Goal: Transaction & Acquisition: Subscribe to service/newsletter

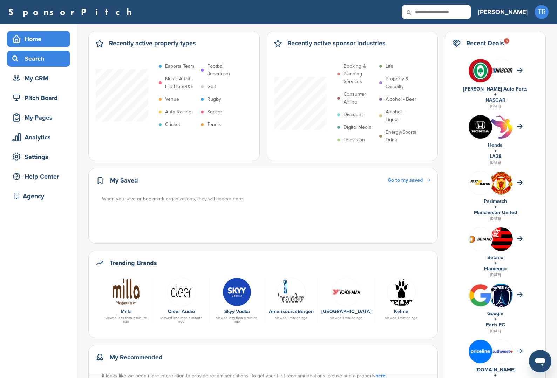
click at [38, 60] on div "Search" at bounding box center [41, 58] width 60 height 13
click at [58, 56] on div "Search" at bounding box center [41, 58] width 60 height 13
click at [41, 147] on div "Home Search My CRM Pitch Board My Pages Analytics Settings Help Center Agency" at bounding box center [38, 119] width 77 height 191
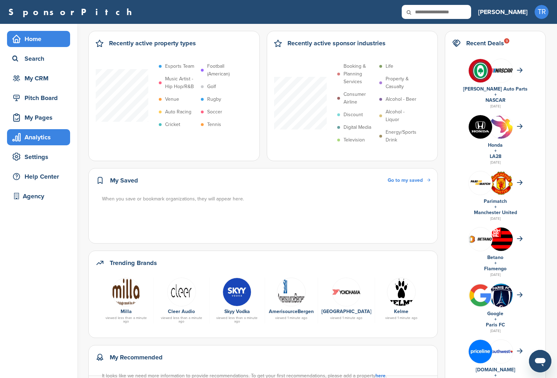
click at [42, 142] on div "Analytics" at bounding box center [41, 137] width 60 height 13
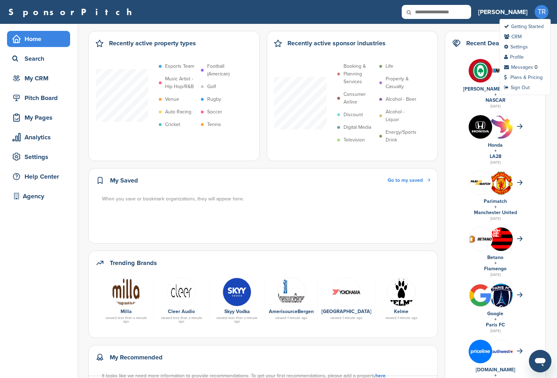
click at [545, 12] on span "TR" at bounding box center [542, 12] width 14 height 14
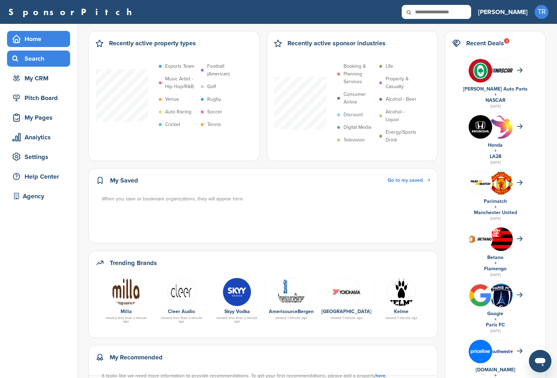
click at [54, 60] on div "Search" at bounding box center [41, 58] width 60 height 13
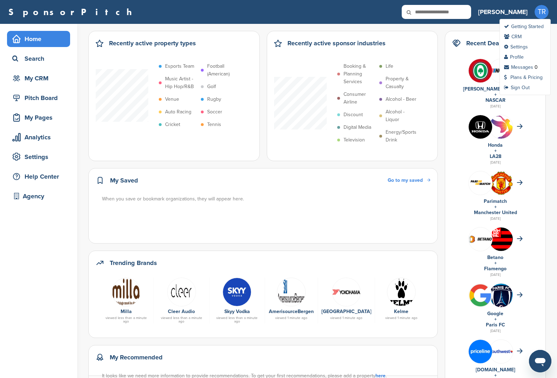
click at [541, 16] on span "TR" at bounding box center [542, 12] width 14 height 14
click at [520, 78] on link "Plans & Pricing" at bounding box center [523, 77] width 39 height 6
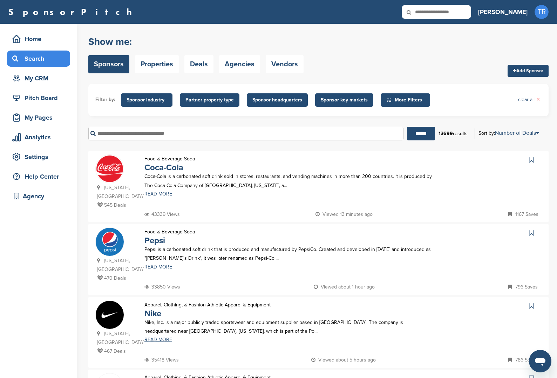
click at [157, 102] on span "Sponsor industry" at bounding box center [147, 100] width 40 height 8
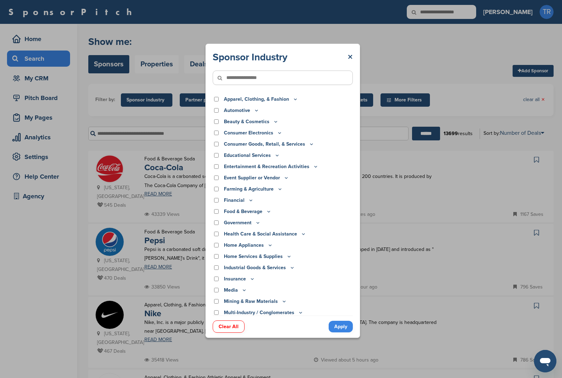
click at [143, 117] on div "Sponsor Industry × Apparel, Clothing, & Fashion Accessories Athletic Apparel & …" at bounding box center [283, 190] width 566 height 381
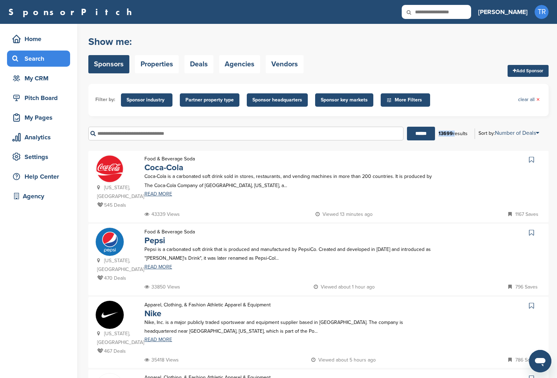
drag, startPoint x: 438, startPoint y: 135, endPoint x: 453, endPoint y: 134, distance: 15.1
click at [453, 134] on div "13699 results" at bounding box center [453, 134] width 36 height 12
click at [453, 139] on div "13699 results" at bounding box center [453, 134] width 36 height 12
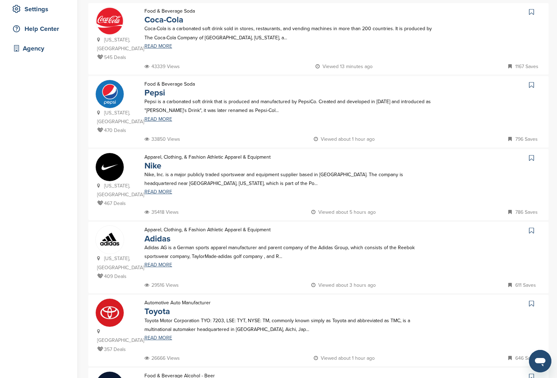
scroll to position [149, 0]
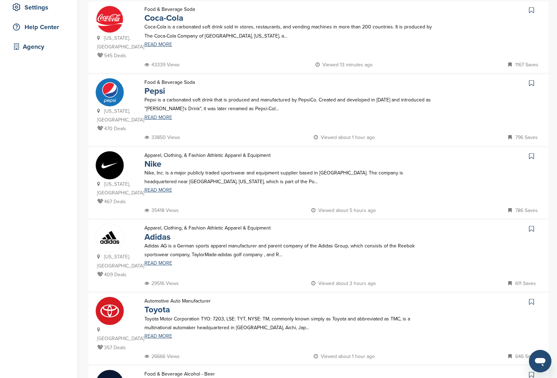
click at [112, 157] on img at bounding box center [110, 165] width 28 height 28
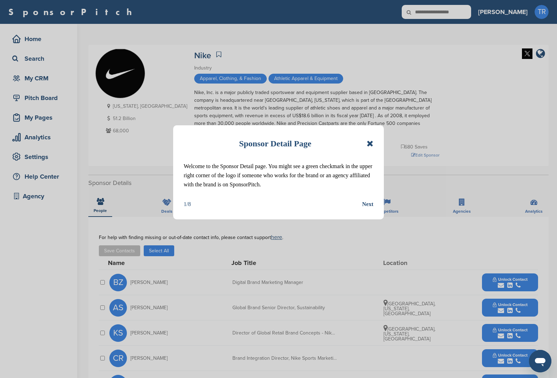
click at [369, 145] on icon at bounding box center [370, 143] width 7 height 8
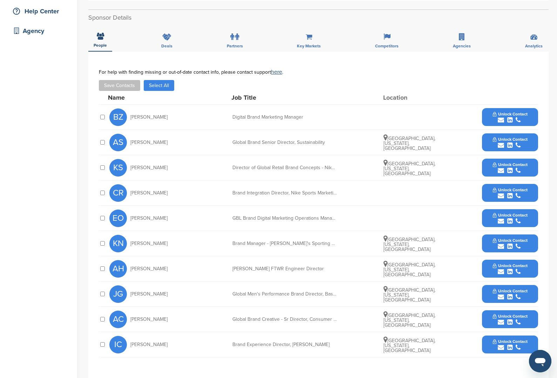
scroll to position [124, 0]
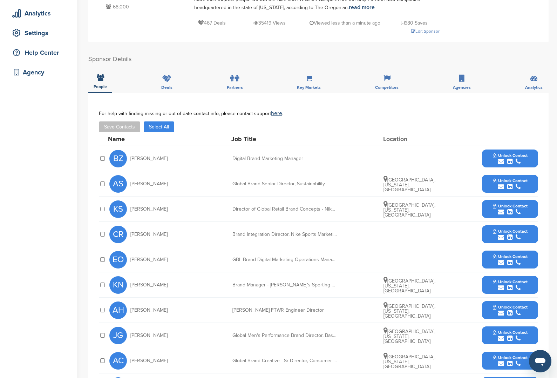
click at [522, 162] on div "submit" at bounding box center [510, 161] width 35 height 7
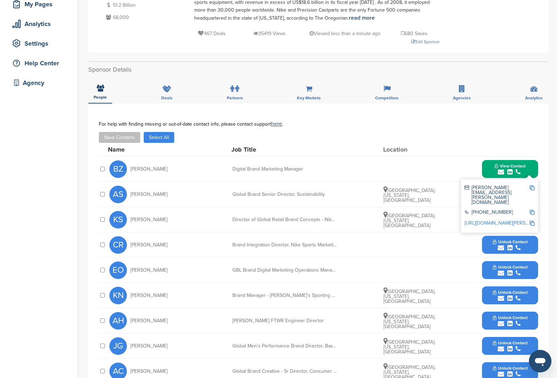
scroll to position [72, 0]
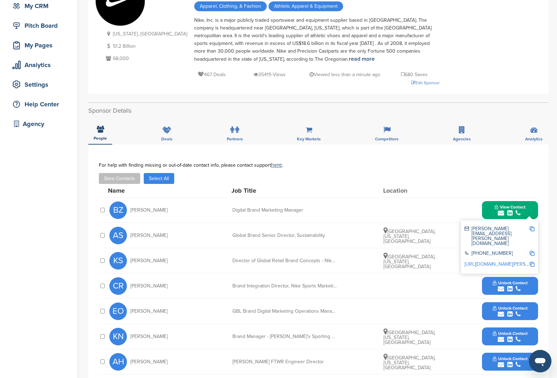
click at [532, 230] on img at bounding box center [532, 228] width 5 height 5
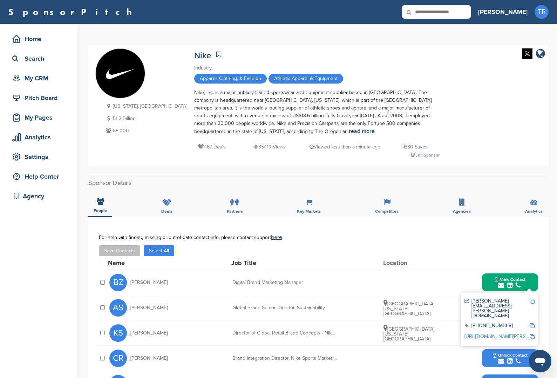
click at [360, 239] on div "For help with finding missing or out-of-date contact info, please contact suppo…" at bounding box center [318, 237] width 439 height 6
click at [484, 267] on div "Name Job Title Location" at bounding box center [323, 262] width 430 height 13
drag, startPoint x: 140, startPoint y: 279, endPoint x: 134, endPoint y: 279, distance: 6.3
click at [134, 279] on div "BZ Brianna Zilles" at bounding box center [147, 282] width 77 height 18
click at [137, 283] on span "Brianna Zilles" at bounding box center [148, 282] width 37 height 5
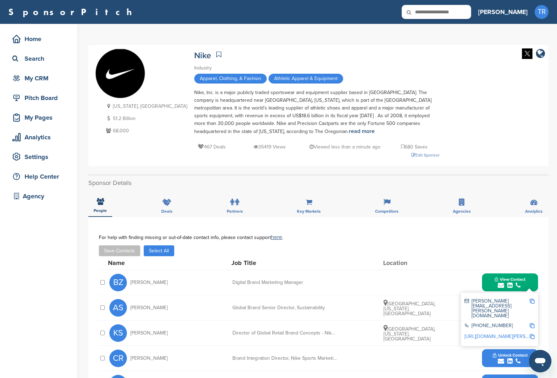
drag, startPoint x: 131, startPoint y: 284, endPoint x: 168, endPoint y: 285, distance: 36.5
click at [168, 285] on div "BZ Brianna Zilles" at bounding box center [147, 282] width 77 height 18
click at [41, 77] on div "My CRM" at bounding box center [41, 78] width 60 height 13
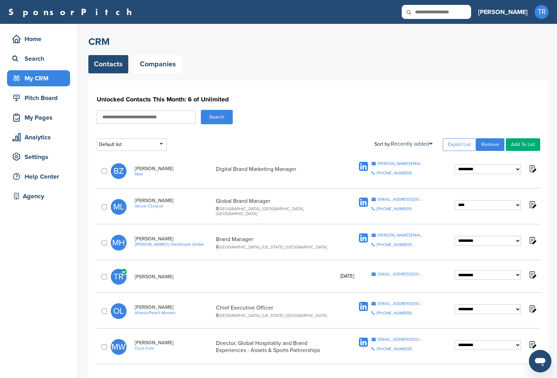
drag, startPoint x: 139, startPoint y: 169, endPoint x: 175, endPoint y: 168, distance: 36.5
click at [175, 168] on span "Brianna Zilles" at bounding box center [174, 168] width 78 height 6
drag, startPoint x: 174, startPoint y: 169, endPoint x: 152, endPoint y: 172, distance: 22.4
click at [174, 169] on span "Brianna Zilles" at bounding box center [174, 168] width 78 height 6
click at [487, 174] on div "**********" at bounding box center [496, 170] width 82 height 13
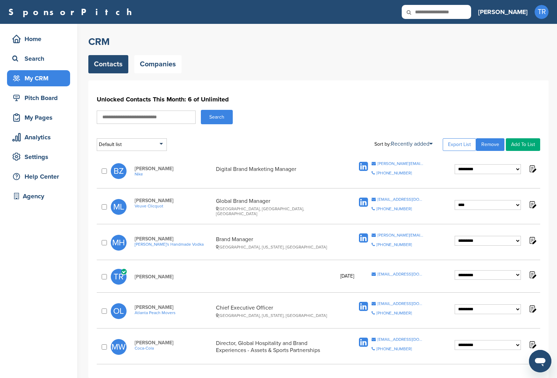
click at [487, 172] on select "**********" at bounding box center [488, 169] width 66 height 10
click at [477, 168] on select "**********" at bounding box center [488, 169] width 66 height 10
select select "**********"
click at [455, 164] on select "**********" at bounding box center [488, 169] width 66 height 10
click at [472, 168] on select "**********" at bounding box center [488, 169] width 66 height 10
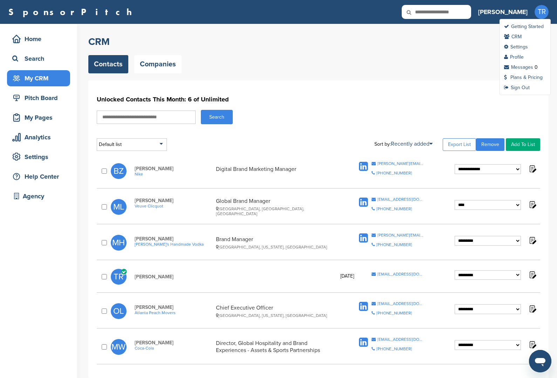
click at [541, 15] on span "TR" at bounding box center [542, 12] width 14 height 14
click at [515, 56] on link "Profile" at bounding box center [514, 57] width 20 height 6
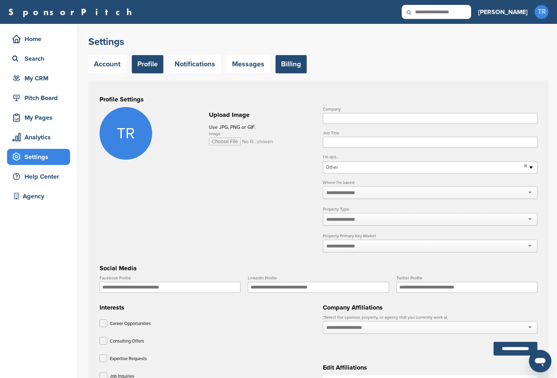
click at [305, 65] on link "Billing" at bounding box center [291, 64] width 31 height 18
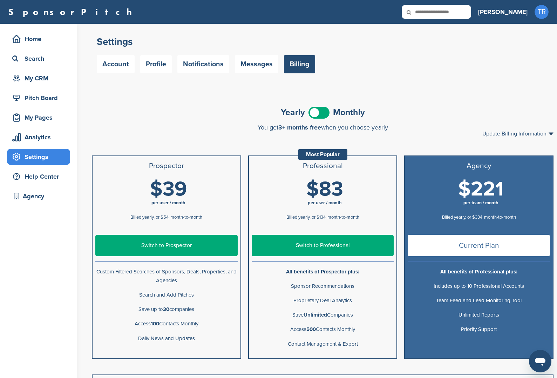
click at [312, 115] on span at bounding box center [319, 113] width 21 height 12
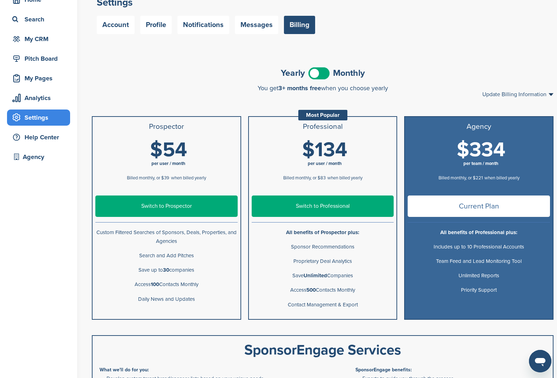
scroll to position [68, 0]
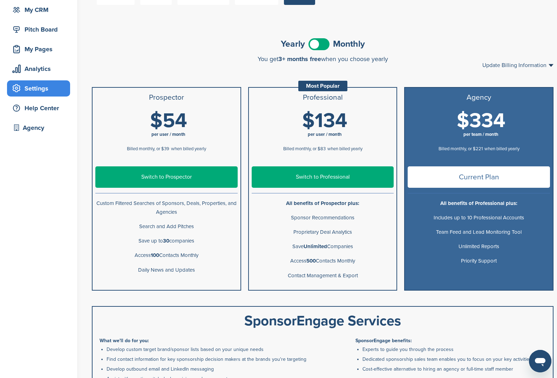
drag, startPoint x: 288, startPoint y: 275, endPoint x: 358, endPoint y: 278, distance: 70.2
click at [358, 278] on p "Contact Management & Export" at bounding box center [323, 275] width 142 height 9
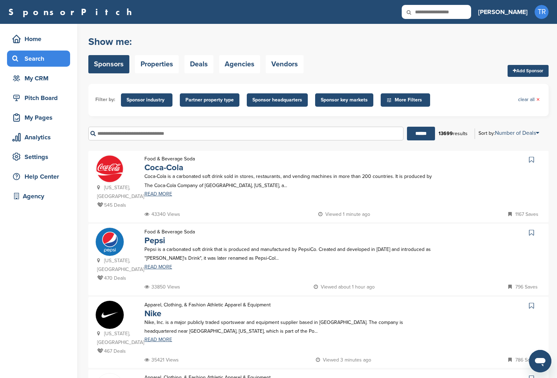
click at [532, 68] on link "Add Sponsor" at bounding box center [528, 71] width 41 height 12
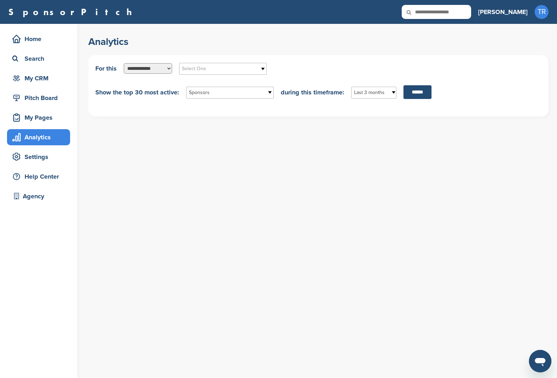
click at [150, 69] on select "**********" at bounding box center [148, 68] width 48 height 11
click at [124, 63] on select "**********" at bounding box center [148, 68] width 48 height 11
click at [162, 69] on select "**********" at bounding box center [148, 68] width 48 height 11
click at [124, 63] on select "**********" at bounding box center [148, 68] width 48 height 11
click at [160, 69] on select "**********" at bounding box center [148, 68] width 48 height 11
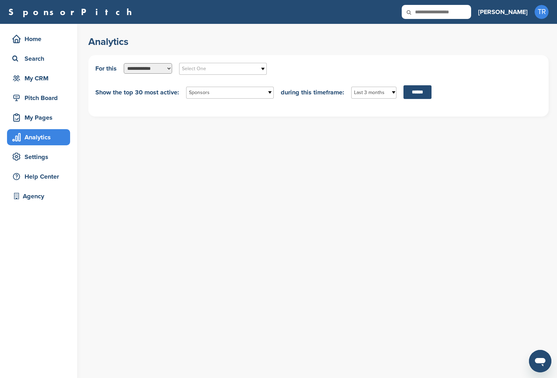
select select "**********"
click at [124, 63] on select "**********" at bounding box center [148, 68] width 48 height 11
click at [213, 67] on span "Select One" at bounding box center [218, 69] width 73 height 8
click at [229, 94] on li "Apparel, Clothing, & Fashion All" at bounding box center [223, 94] width 84 height 12
click at [238, 97] on link "Sponsors" at bounding box center [230, 93] width 88 height 12
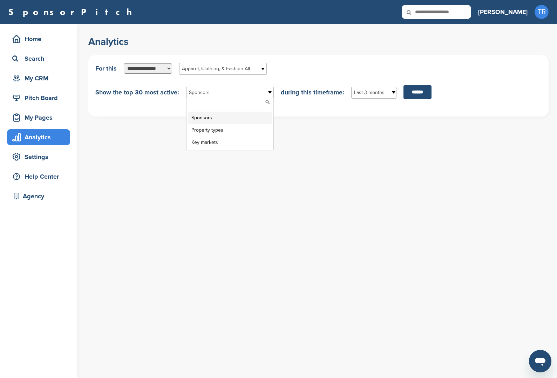
click at [239, 121] on li "Sponsors" at bounding box center [230, 117] width 84 height 12
click at [378, 97] on span "Last 3 months" at bounding box center [369, 92] width 31 height 8
click at [378, 135] on li "Last 1 year" at bounding box center [374, 131] width 42 height 12
click at [415, 94] on input "******" at bounding box center [410, 92] width 28 height 14
click at [239, 67] on span "Apparel, Clothing, & Fashion All" at bounding box center [218, 69] width 73 height 8
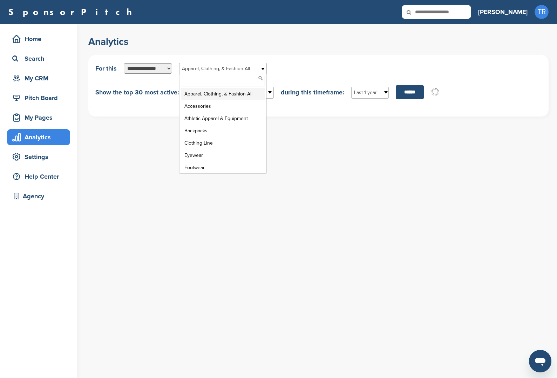
click at [239, 67] on span "Apparel, Clothing, & Fashion All" at bounding box center [218, 69] width 73 height 8
click at [368, 93] on span "Last 1 year" at bounding box center [365, 92] width 23 height 8
click at [368, 105] on li "Last 3 months" at bounding box center [370, 109] width 34 height 18
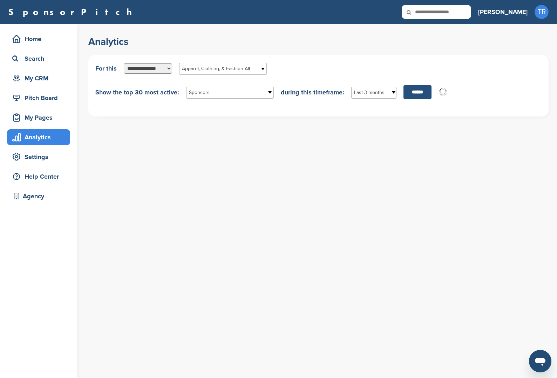
click at [426, 88] on input "******" at bounding box center [418, 92] width 28 height 14
click at [428, 176] on div "**********" at bounding box center [322, 201] width 469 height 354
click at [414, 89] on input "******" at bounding box center [418, 92] width 28 height 14
click at [216, 94] on span "Sponsors" at bounding box center [225, 92] width 73 height 8
click at [222, 131] on li "Sponsor Industries" at bounding box center [230, 130] width 84 height 12
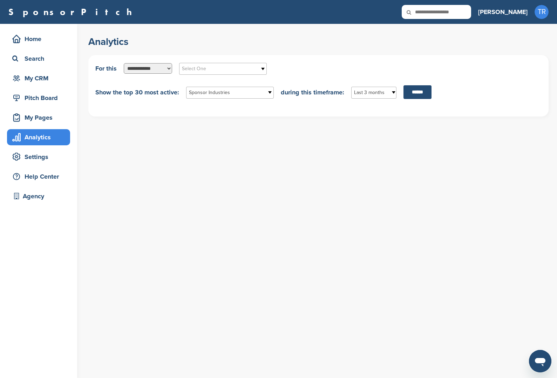
click at [240, 71] on span "Select One" at bounding box center [218, 69] width 73 height 8
click at [229, 126] on li "Aquariums" at bounding box center [223, 130] width 84 height 12
click at [420, 89] on input "******" at bounding box center [418, 92] width 28 height 14
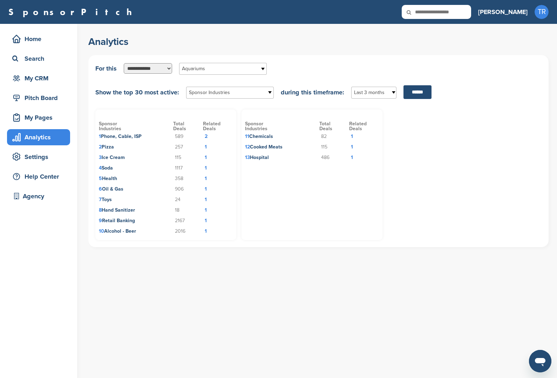
click at [206, 136] on td "2" at bounding box center [218, 136] width 30 height 11
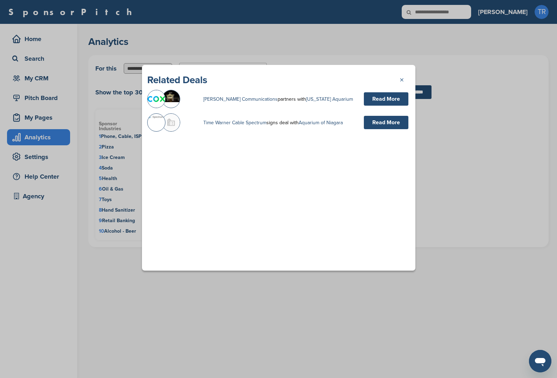
click at [402, 78] on link "×" at bounding box center [405, 79] width 11 height 11
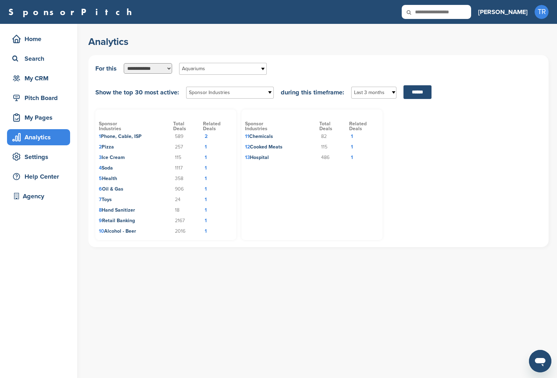
click at [235, 67] on span "Aquariums" at bounding box center [218, 69] width 73 height 8
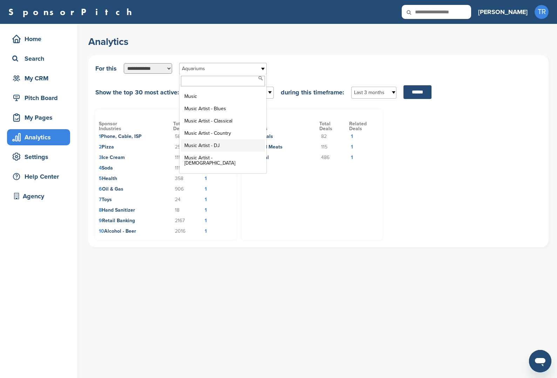
scroll to position [547, 0]
click at [232, 144] on li "Music Artist - DJ" at bounding box center [223, 148] width 84 height 12
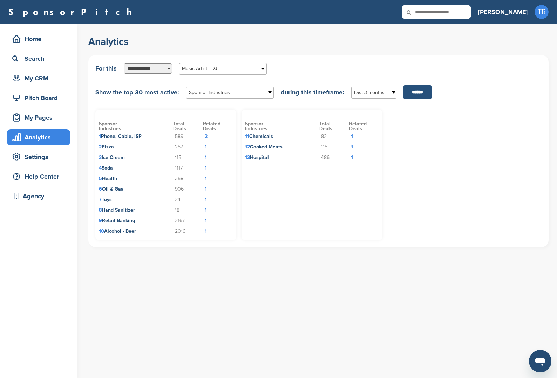
click at [406, 88] on input "******" at bounding box center [418, 92] width 28 height 14
drag, startPoint x: 103, startPoint y: 137, endPoint x: 136, endPoint y: 137, distance: 32.6
click at [136, 137] on td "1 Alcohol - Beer" at bounding box center [136, 136] width 74 height 11
click at [100, 137] on span "1" at bounding box center [100, 136] width 2 height 6
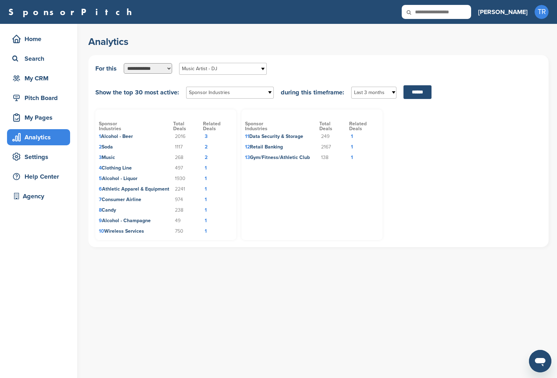
click at [207, 137] on td "3" at bounding box center [218, 136] width 30 height 11
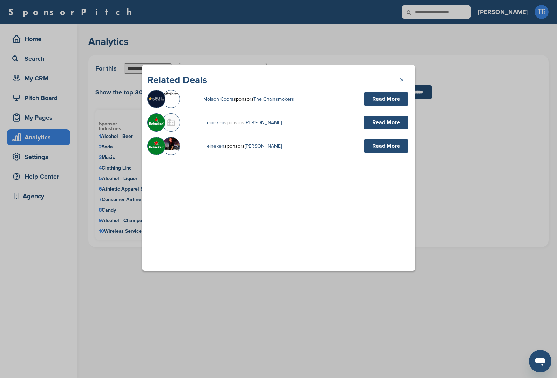
click at [403, 81] on link "×" at bounding box center [405, 79] width 11 height 11
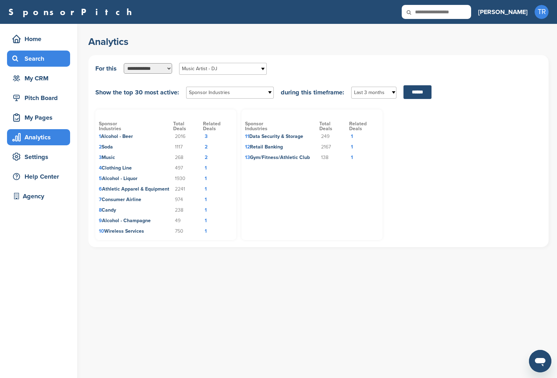
click at [45, 62] on div "Search" at bounding box center [41, 58] width 60 height 13
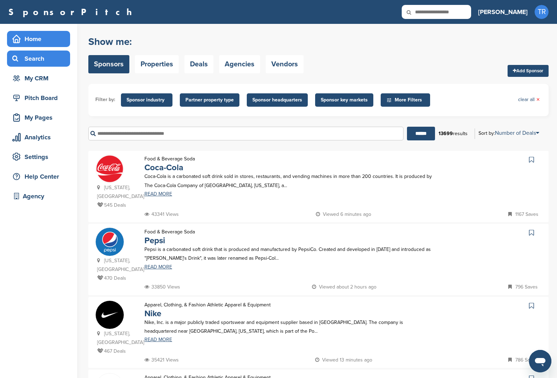
click at [48, 38] on div "Home" at bounding box center [41, 39] width 60 height 13
click at [198, 63] on link "Deals" at bounding box center [198, 64] width 29 height 18
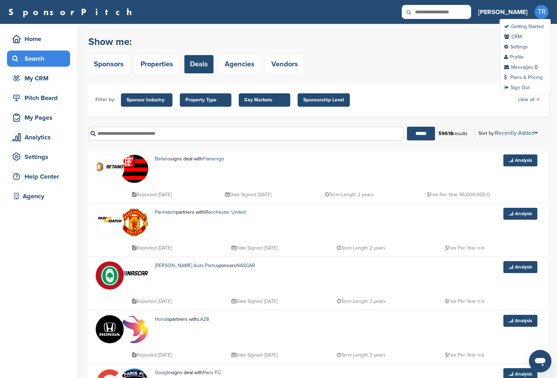
click at [544, 11] on span "TR" at bounding box center [542, 12] width 14 height 14
click at [521, 56] on link "Profile" at bounding box center [514, 57] width 20 height 6
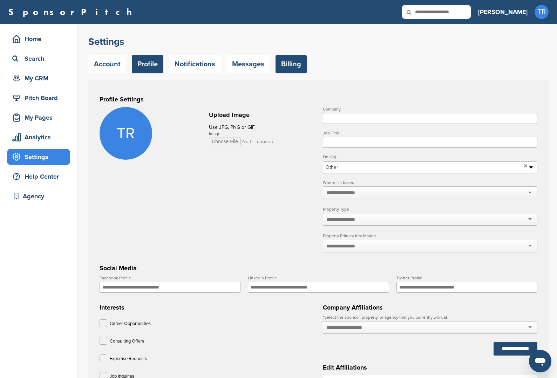
click at [303, 60] on link "Billing" at bounding box center [291, 64] width 31 height 18
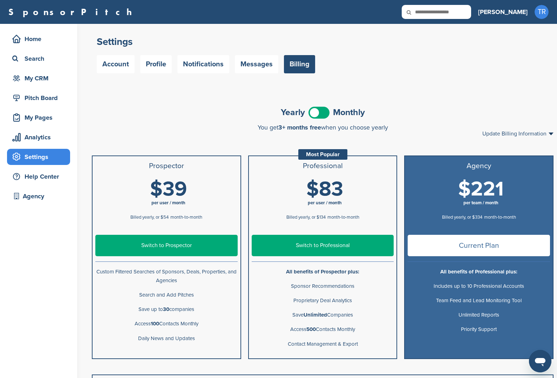
click at [325, 112] on span at bounding box center [319, 113] width 21 height 12
click at [326, 112] on span at bounding box center [319, 113] width 21 height 12
click at [325, 111] on span at bounding box center [319, 113] width 21 height 12
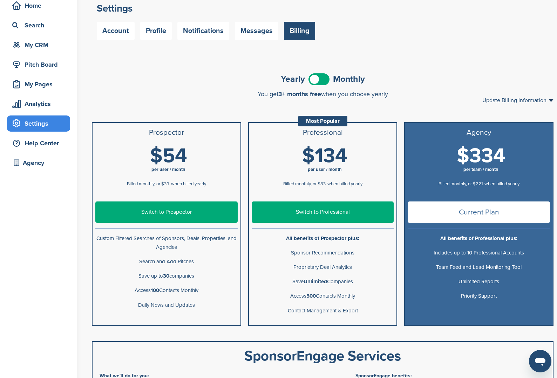
scroll to position [65, 0]
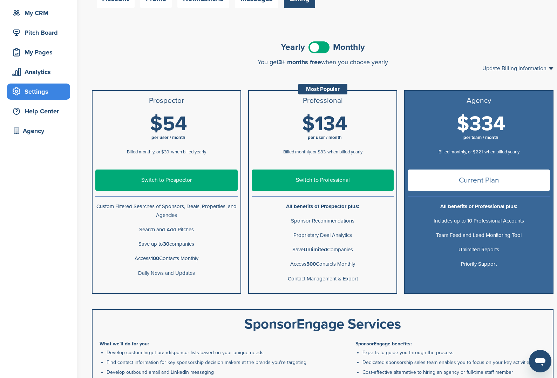
drag, startPoint x: 195, startPoint y: 230, endPoint x: 135, endPoint y: 228, distance: 60.0
click at [135, 228] on p "Search and Add Pitches" at bounding box center [166, 229] width 142 height 9
click at [174, 226] on p "Search and Add Pitches" at bounding box center [166, 229] width 142 height 9
drag, startPoint x: 135, startPoint y: 244, endPoint x: 197, endPoint y: 250, distance: 61.9
click at [197, 251] on ul "Prospector $39 per user / month Billed yearly, or $54 month-to-month $54 per us…" at bounding box center [166, 191] width 149 height 203
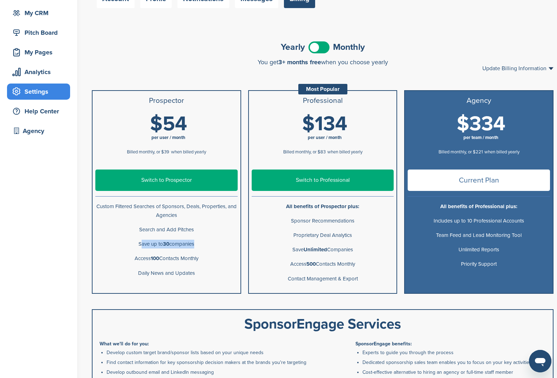
drag, startPoint x: 128, startPoint y: 259, endPoint x: 210, endPoint y: 259, distance: 82.0
click at [210, 259] on p "Access 100 Contacts Monthly" at bounding box center [166, 258] width 142 height 9
click at [318, 47] on span at bounding box center [319, 47] width 21 height 12
click at [317, 46] on span at bounding box center [319, 47] width 21 height 12
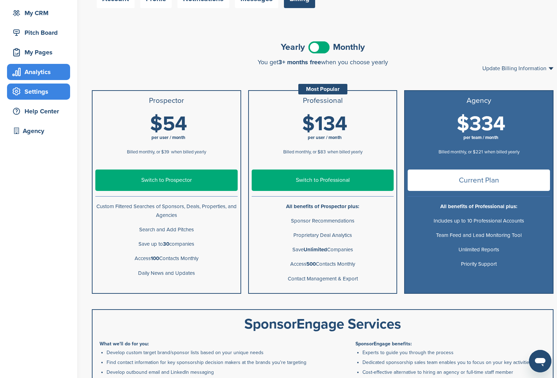
scroll to position [0, 0]
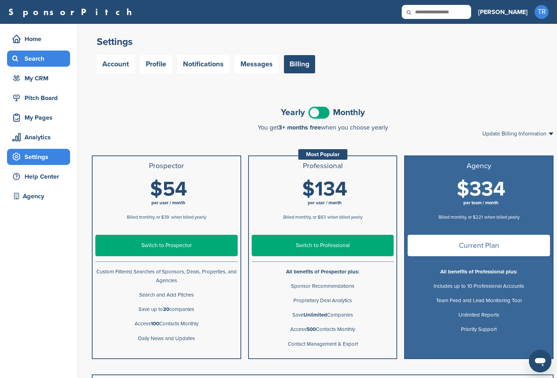
click at [54, 62] on div "Search" at bounding box center [41, 58] width 60 height 13
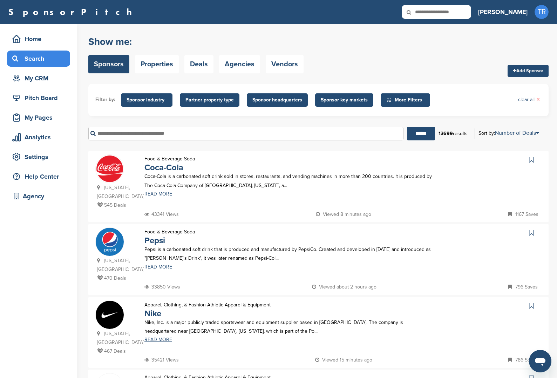
click at [144, 99] on span "Sponsor industry" at bounding box center [147, 100] width 40 height 8
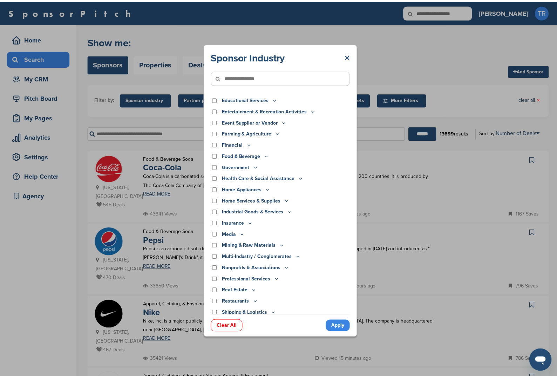
scroll to position [56, 0]
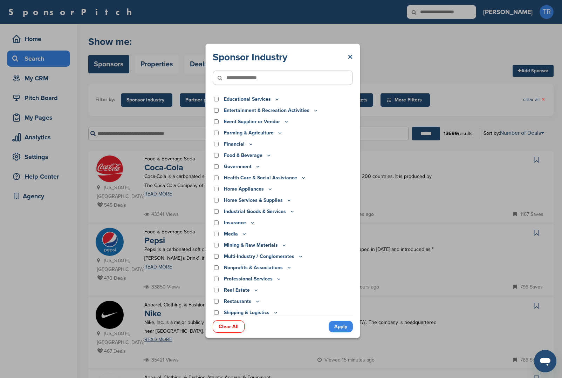
click at [352, 57] on link "×" at bounding box center [350, 57] width 5 height 13
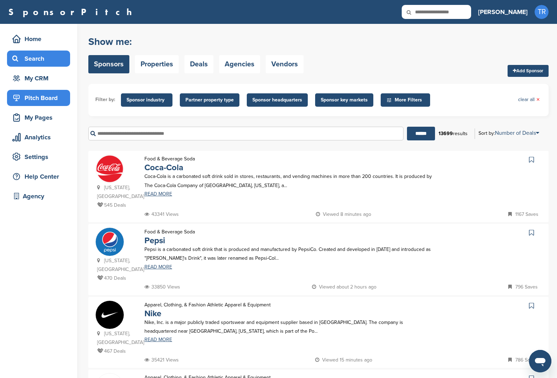
click at [62, 98] on div "Pitch Board" at bounding box center [41, 98] width 60 height 13
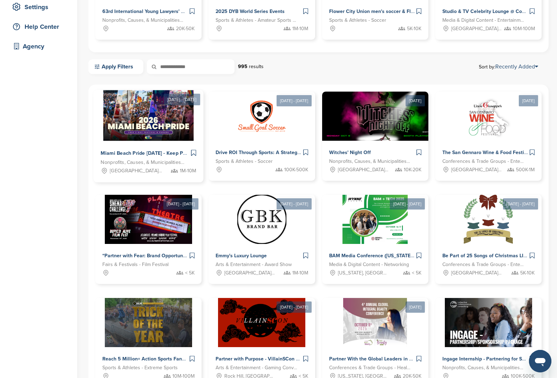
scroll to position [150, 0]
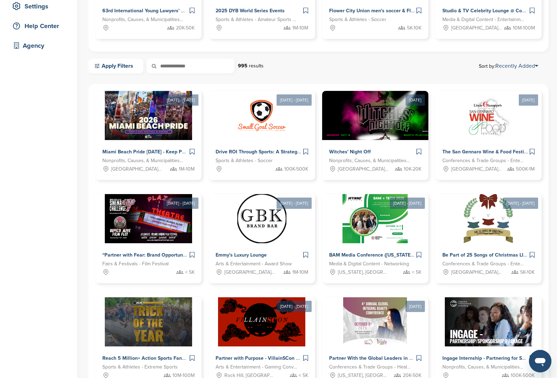
click at [189, 66] on input "text" at bounding box center [191, 66] width 88 height 15
type input "*******"
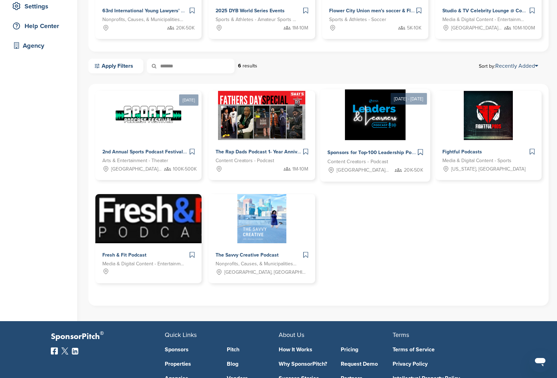
click at [379, 141] on div "Sponsors for Top-100 Leadership Podcast Content Creators - Podcast Los Angeles,…" at bounding box center [375, 160] width 110 height 41
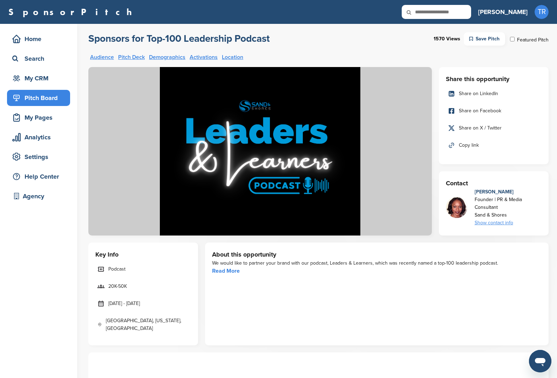
click at [22, 96] on div "Pitch Board" at bounding box center [41, 98] width 60 height 13
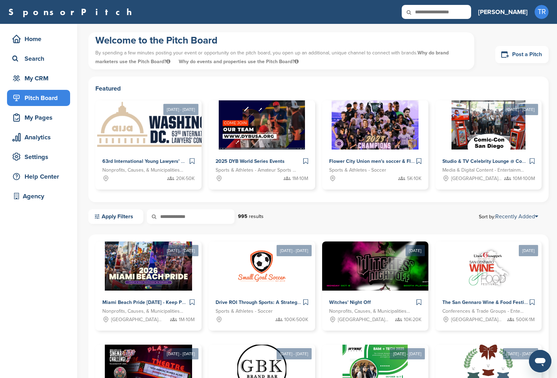
click at [532, 55] on link "Post a Pitch" at bounding box center [521, 54] width 53 height 17
click at [512, 51] on link "Post a Pitch" at bounding box center [521, 54] width 53 height 17
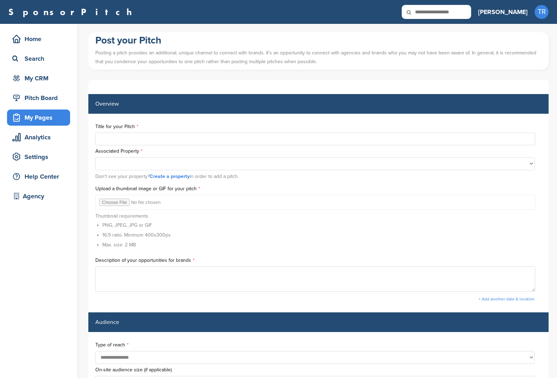
select select
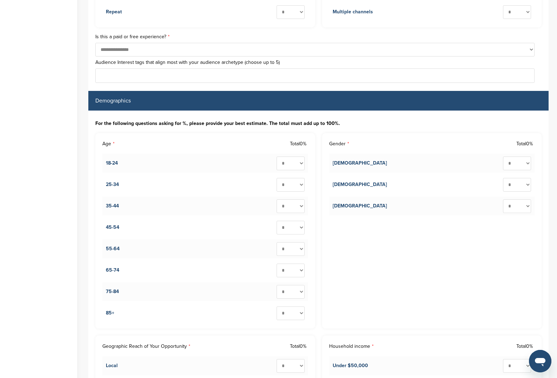
scroll to position [851, 0]
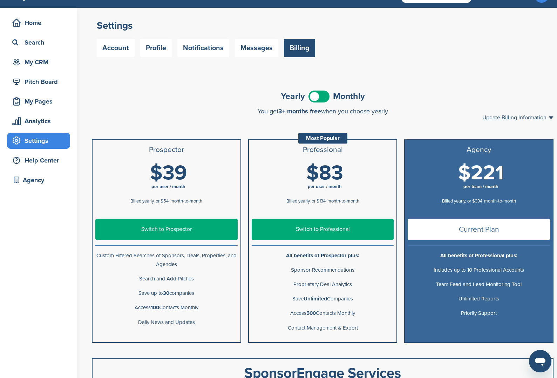
scroll to position [17, 0]
